Goal: Task Accomplishment & Management: Manage account settings

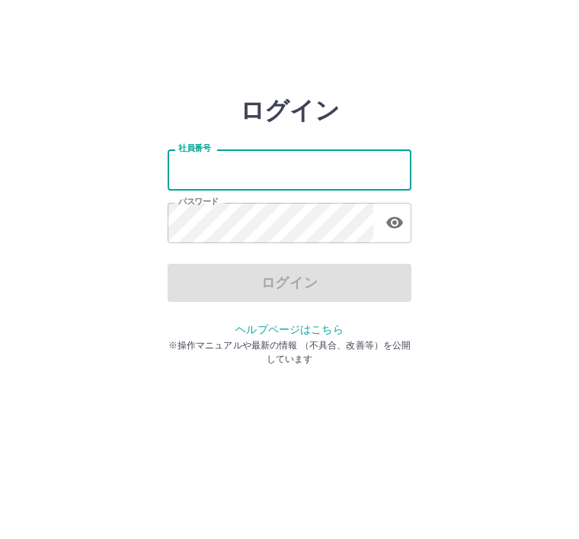
scroll to position [108, 0]
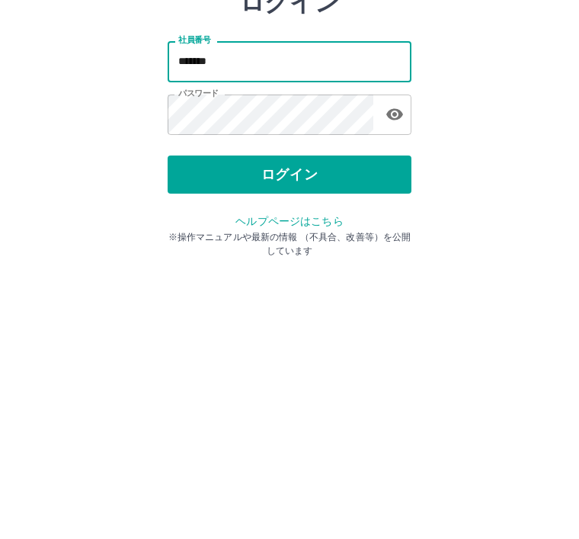
type input "*******"
click at [343, 264] on button "ログイン" at bounding box center [290, 283] width 244 height 38
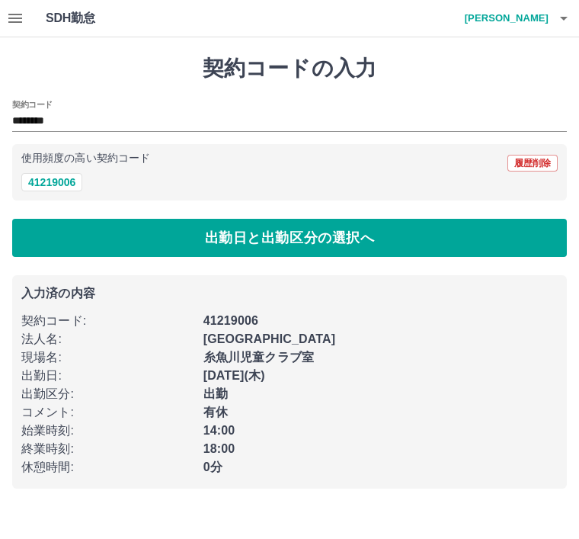
click at [26, 11] on button "button" at bounding box center [15, 18] width 30 height 37
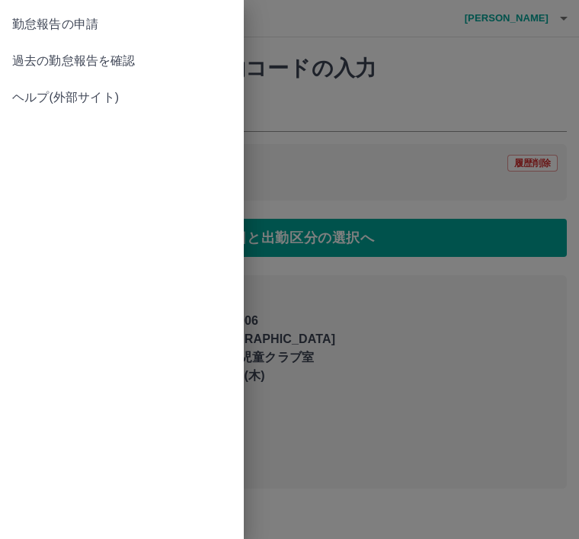
click at [134, 64] on span "過去の勤怠報告を確認" at bounding box center [121, 61] width 219 height 18
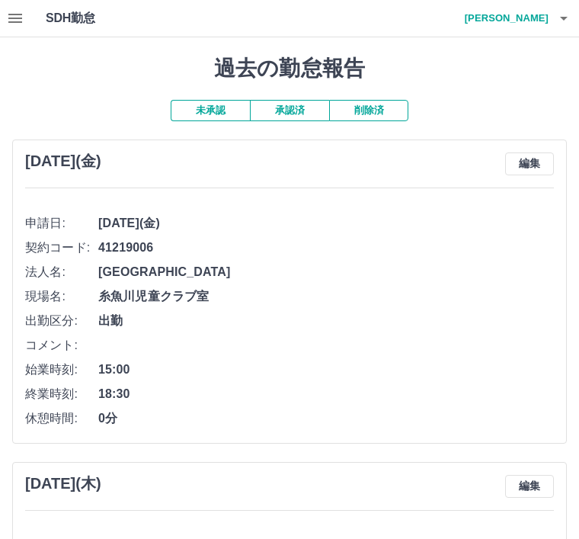
click at [290, 111] on button "承認済" at bounding box center [289, 110] width 79 height 21
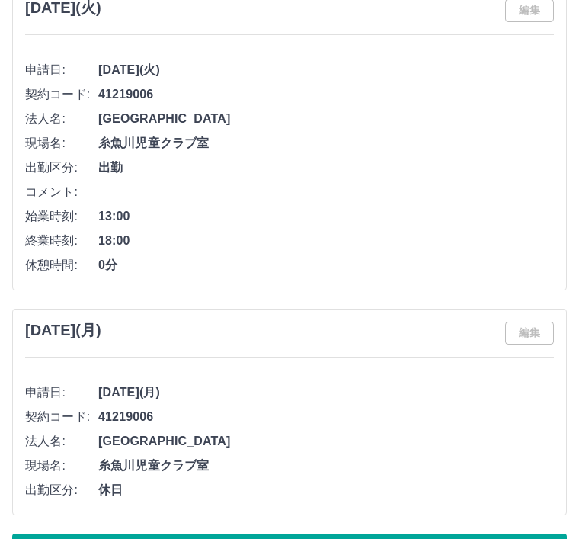
scroll to position [7272, 0]
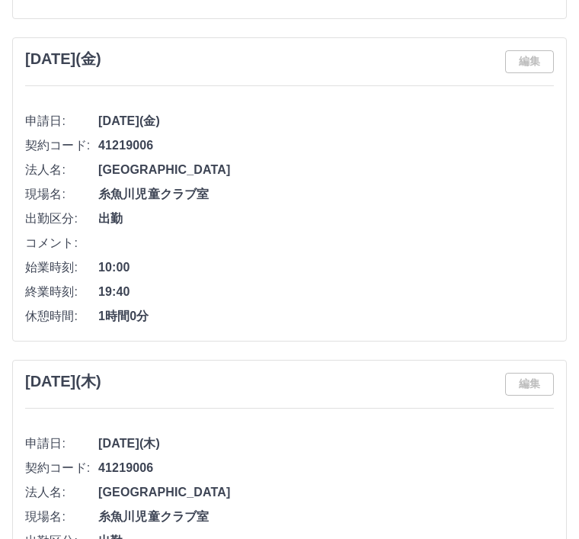
scroll to position [8219, 0]
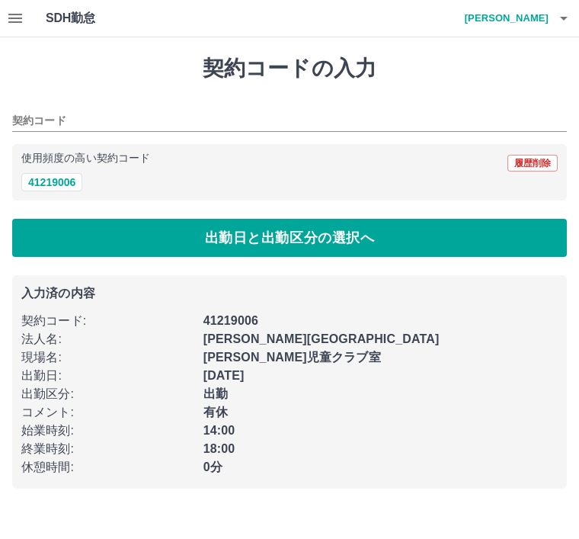
type input "********"
click at [20, 27] on icon "button" at bounding box center [15, 18] width 18 height 18
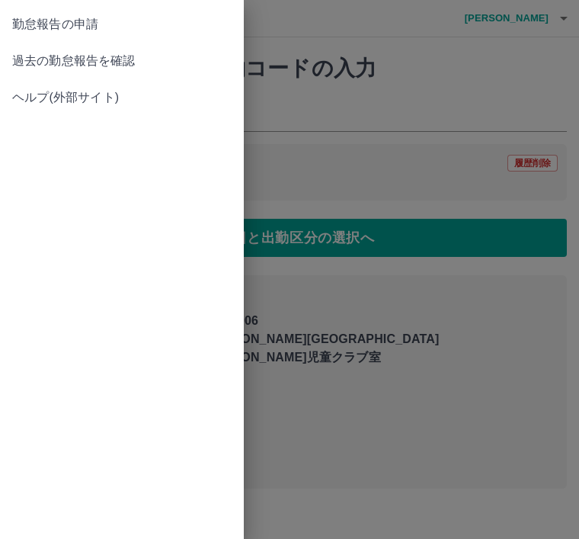
click at [122, 57] on span "過去の勤怠報告を確認" at bounding box center [121, 61] width 219 height 18
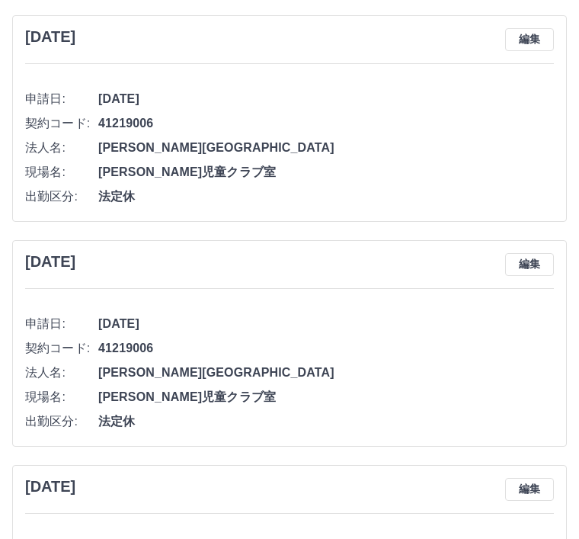
scroll to position [3650, 0]
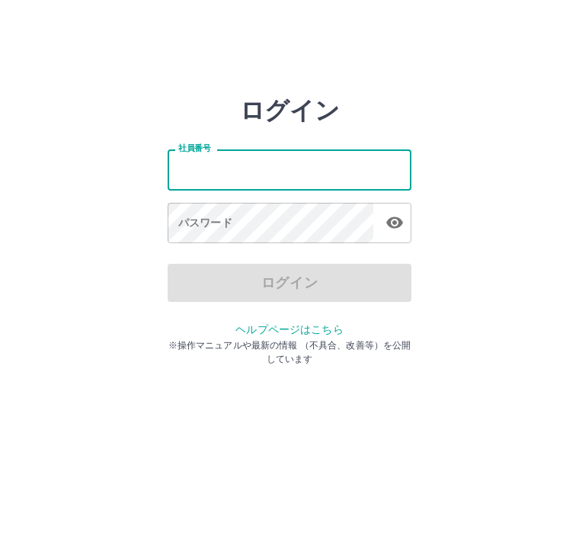
scroll to position [5, 5]
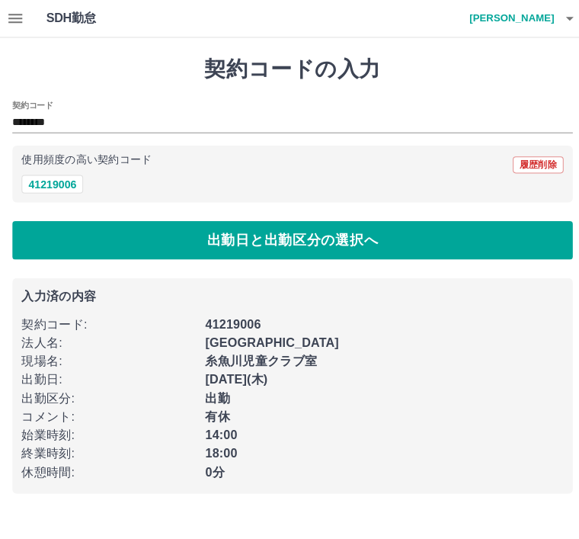
click at [27, 22] on button "button" at bounding box center [15, 18] width 30 height 37
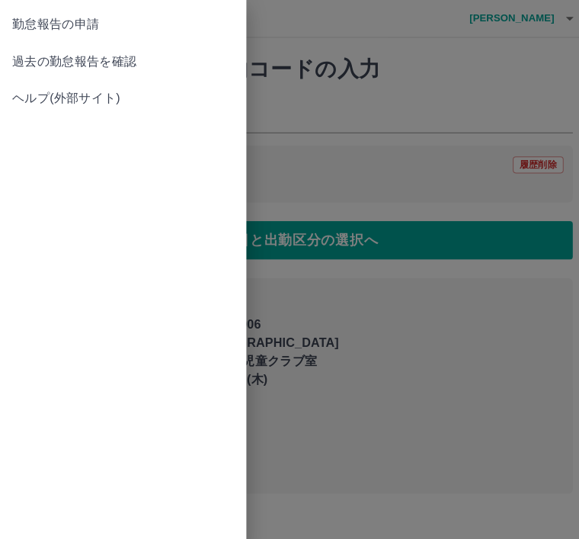
click at [129, 65] on span "過去の勤怠報告を確認" at bounding box center [121, 61] width 219 height 18
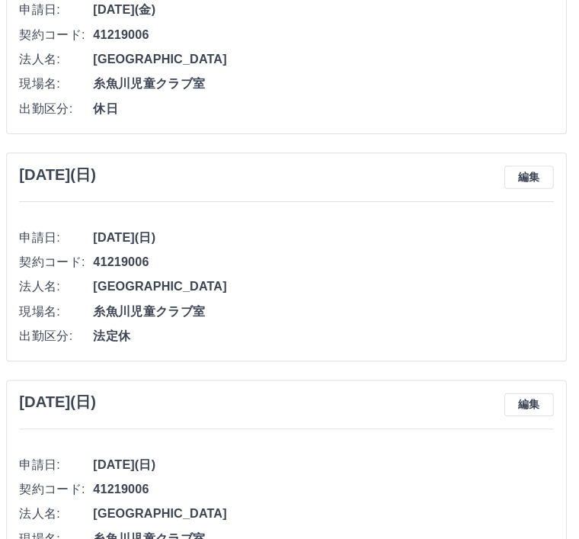
scroll to position [3526, 0]
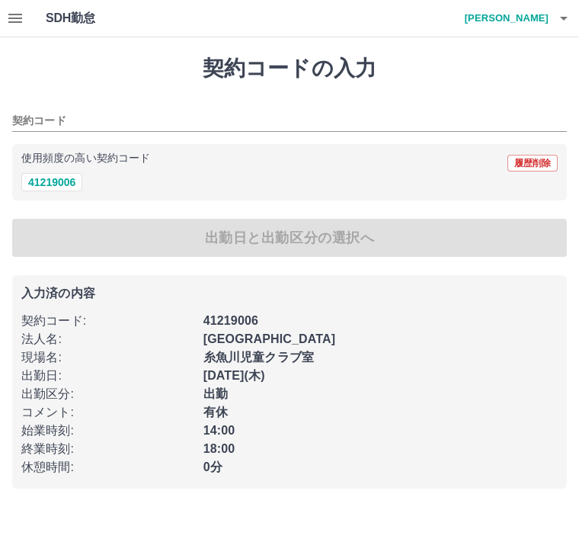
type input "********"
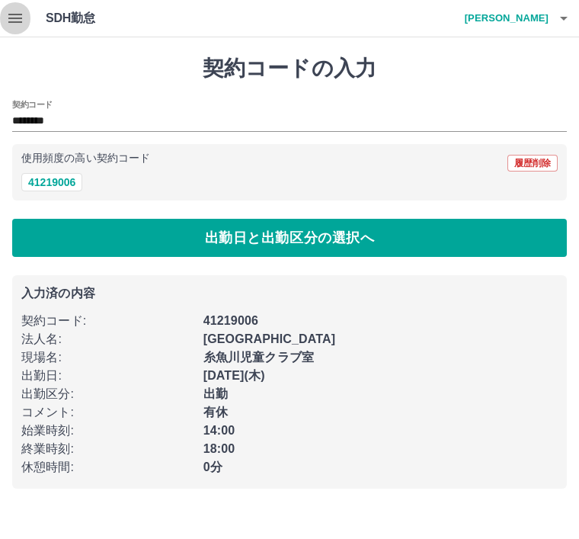
click at [9, 23] on icon "button" at bounding box center [15, 18] width 14 height 9
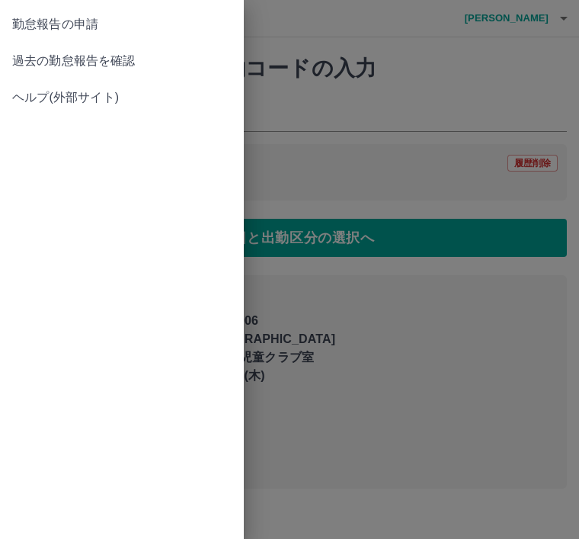
click at [136, 59] on span "過去の勤怠報告を確認" at bounding box center [121, 61] width 219 height 18
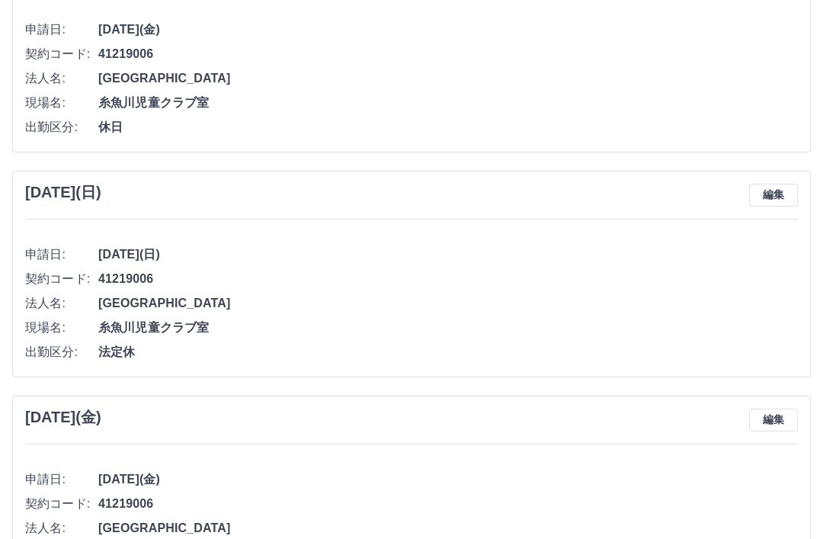
scroll to position [3058, 0]
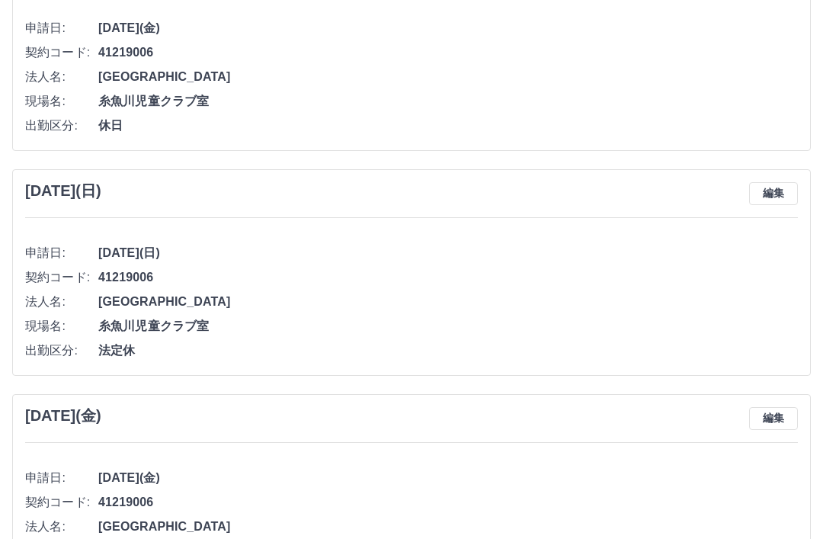
click at [502, 344] on span "法定休" at bounding box center [448, 350] width 700 height 18
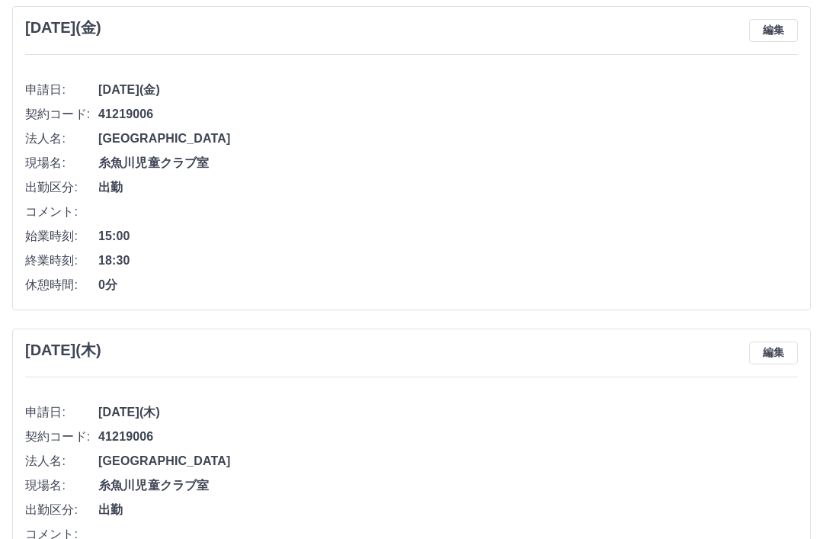
scroll to position [0, 0]
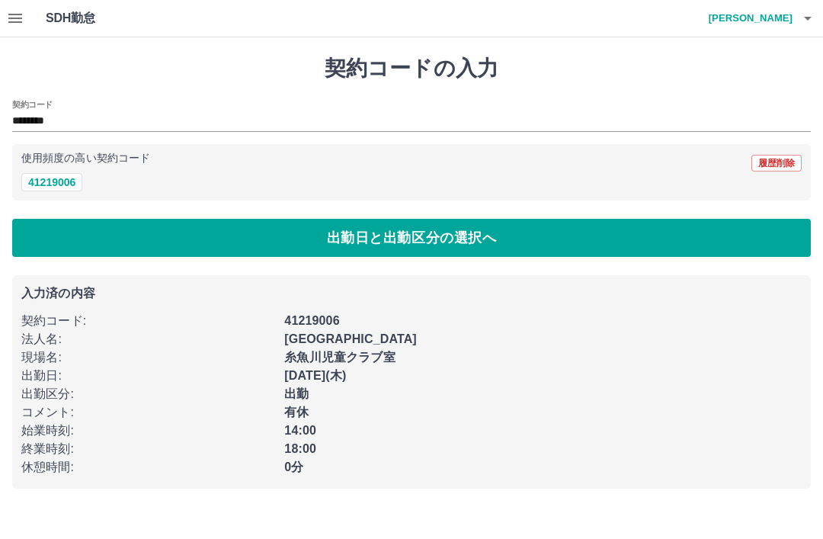
click at [43, 21] on div "SDH勤怠 [PERSON_NAME]" at bounding box center [411, 18] width 823 height 37
click at [24, 31] on button "button" at bounding box center [15, 18] width 30 height 37
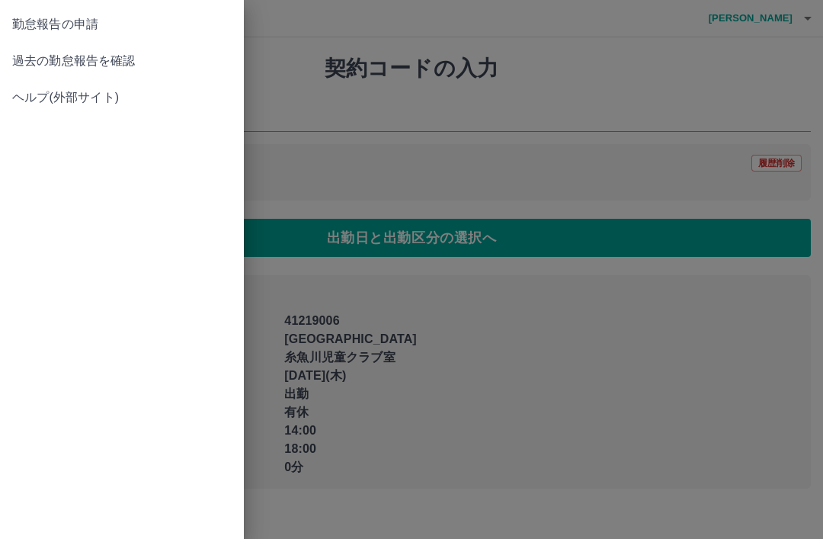
click at [136, 62] on span "過去の勤怠報告を確認" at bounding box center [121, 61] width 219 height 18
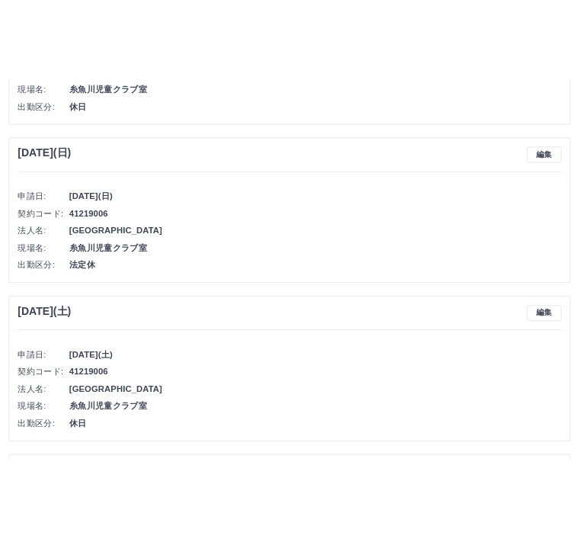
scroll to position [2471, 0]
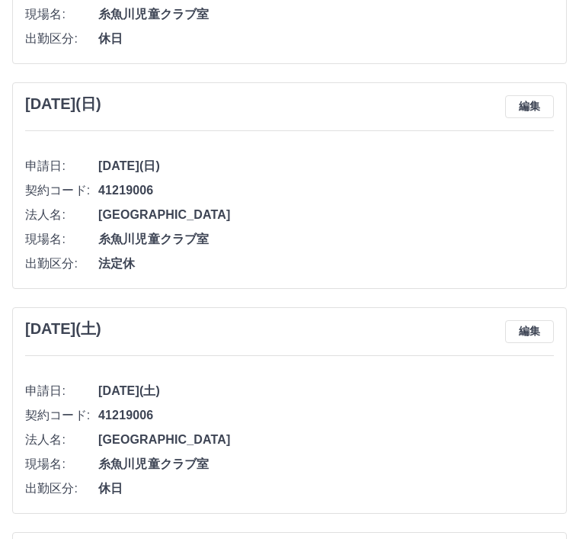
click at [254, 340] on div "[DATE](土) 編集" at bounding box center [289, 331] width 529 height 23
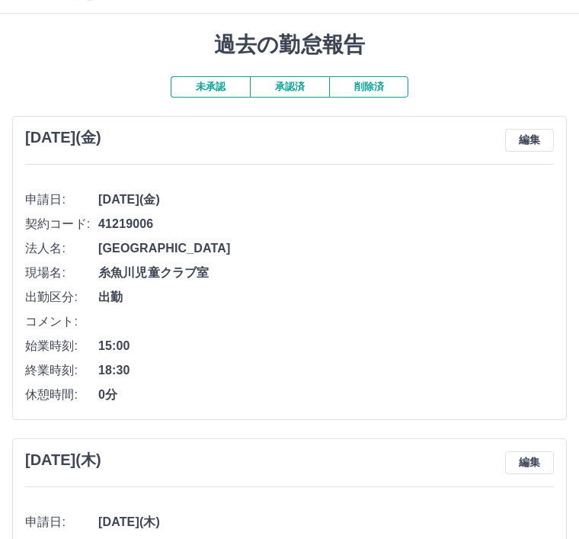
scroll to position [0, 0]
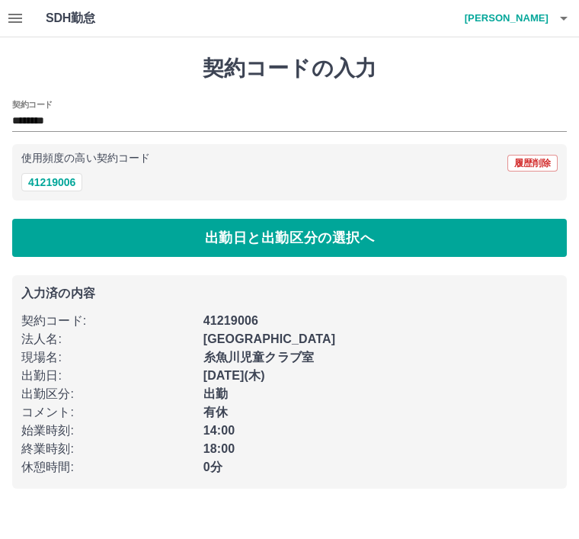
click at [23, 11] on icon "button" at bounding box center [15, 18] width 18 height 18
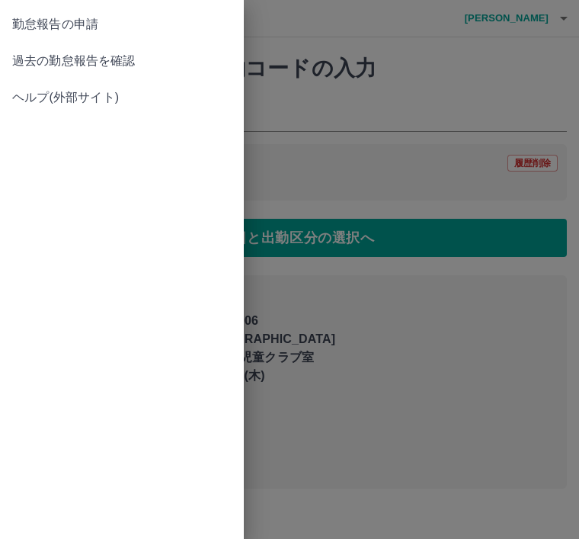
click at [134, 62] on span "過去の勤怠報告を確認" at bounding box center [121, 61] width 219 height 18
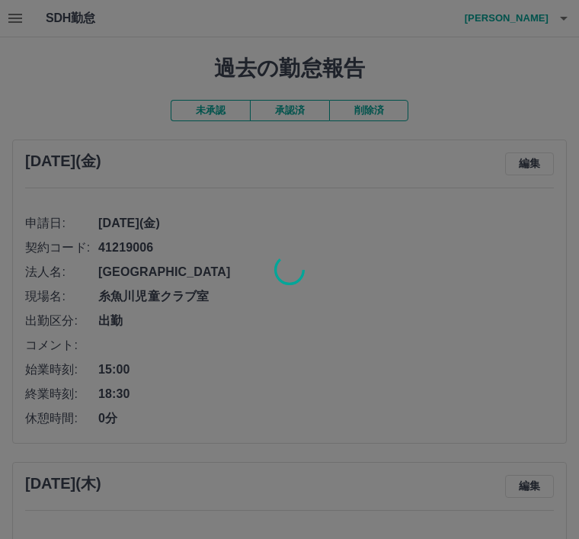
click at [382, 101] on div at bounding box center [289, 269] width 579 height 539
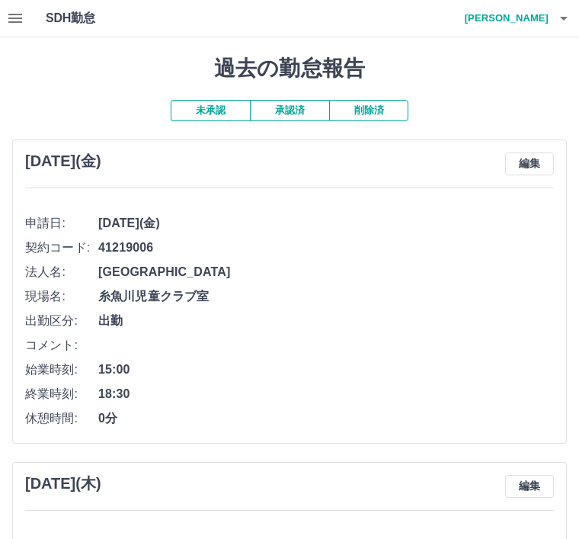
click at [379, 107] on button "削除済" at bounding box center [368, 110] width 79 height 21
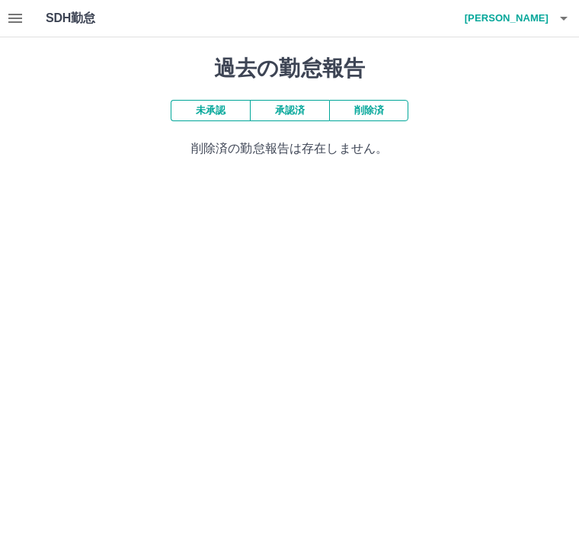
click at [378, 105] on button "削除済" at bounding box center [368, 110] width 79 height 21
click at [371, 111] on button "削除済" at bounding box center [368, 110] width 79 height 21
click at [55, 22] on h1 "SDH勤怠" at bounding box center [95, 18] width 99 height 37
click at [18, 29] on button "button" at bounding box center [15, 18] width 30 height 37
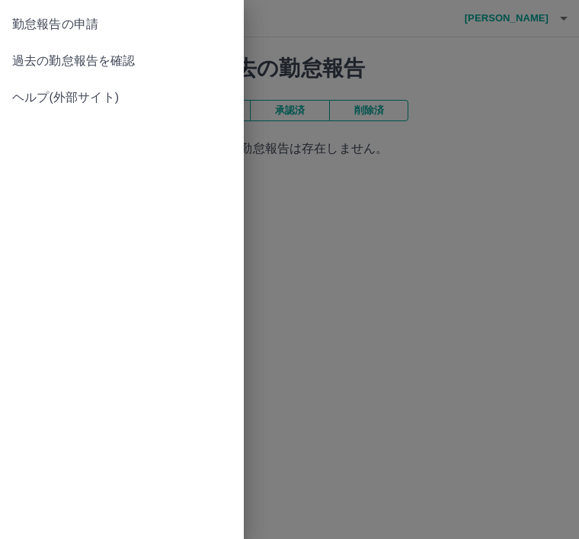
click at [129, 66] on span "過去の勤怠報告を確認" at bounding box center [121, 61] width 219 height 18
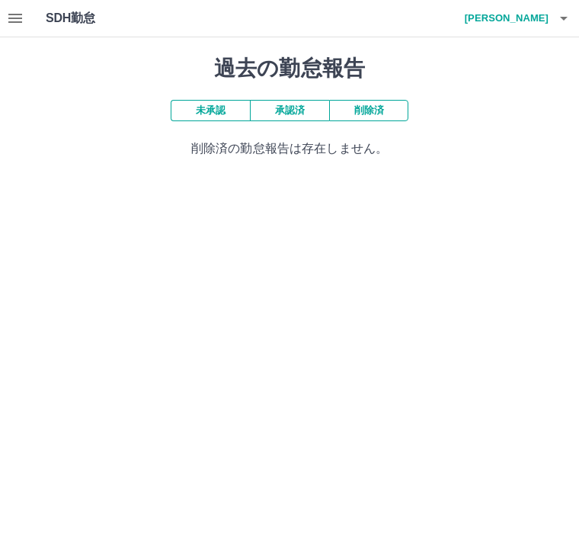
click at [396, 101] on button "削除済" at bounding box center [368, 110] width 79 height 21
click at [305, 107] on button "承認済" at bounding box center [289, 110] width 79 height 21
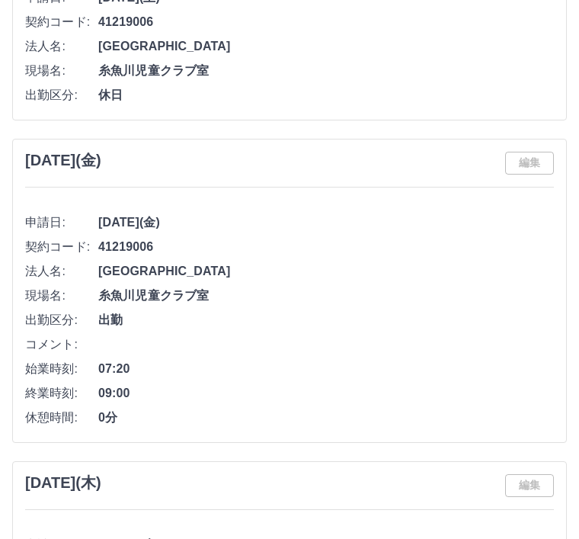
scroll to position [6156, 0]
